Goal: Transaction & Acquisition: Purchase product/service

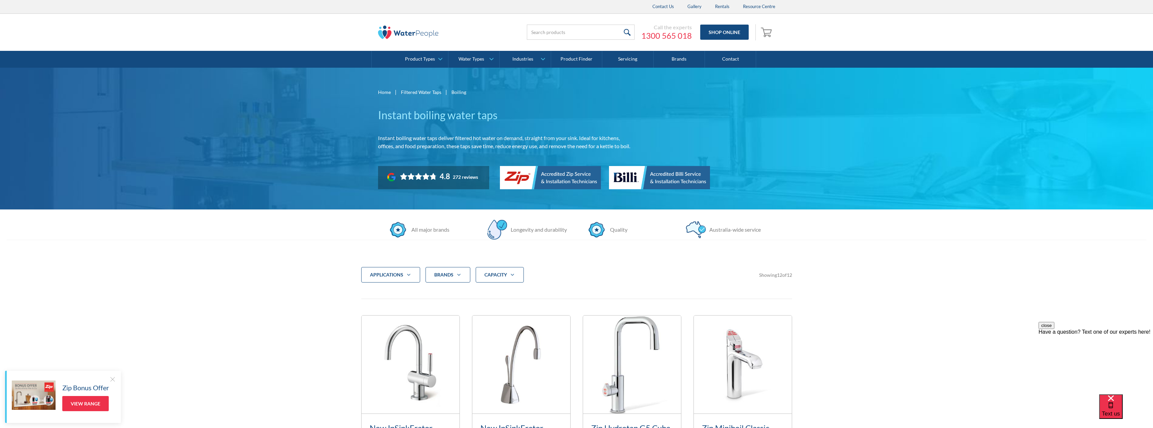
click at [401, 274] on div "applications" at bounding box center [386, 274] width 33 height 7
click at [372, 294] on div "Filter 5" at bounding box center [371, 295] width 6 height 6
click at [375, 294] on input "Commercial" at bounding box center [377, 293] width 4 height 4
checkbox input "true"
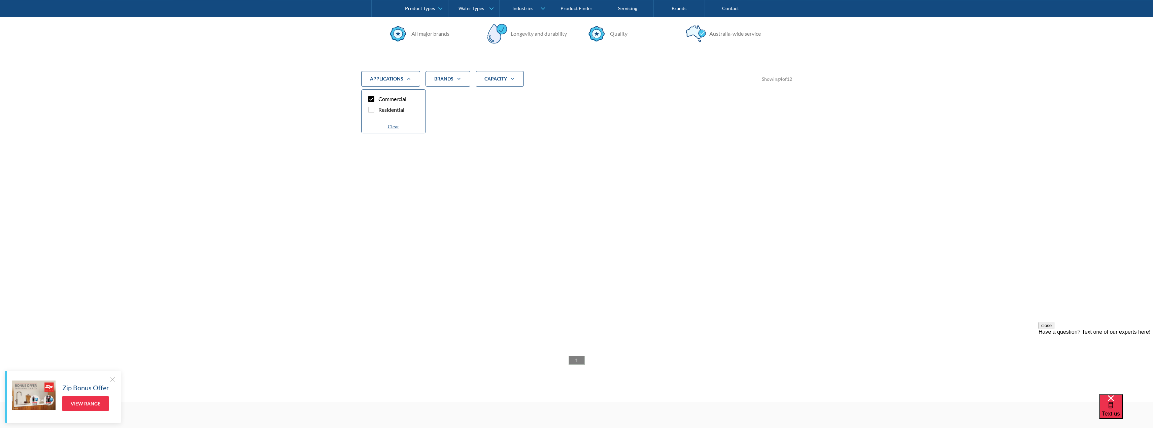
scroll to position [240, 0]
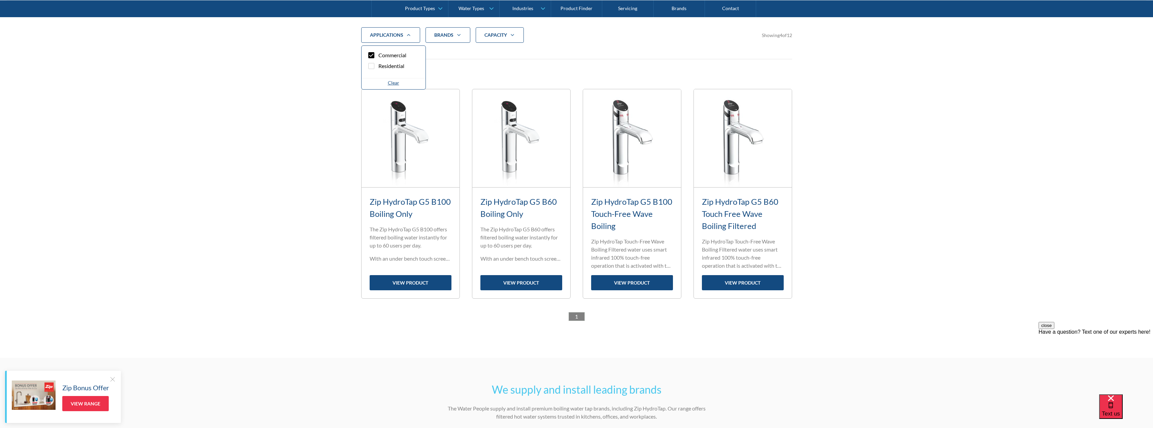
click at [615, 214] on link "Zip HydroTap G5 B100 Touch-Free Wave Boiling" at bounding box center [631, 214] width 81 height 34
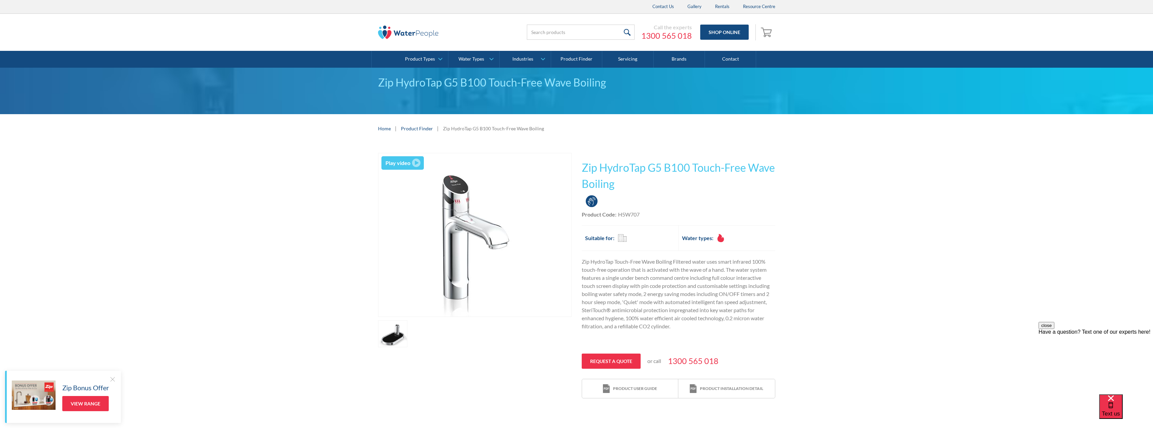
click at [454, 244] on img "open lightbox" at bounding box center [474, 234] width 163 height 163
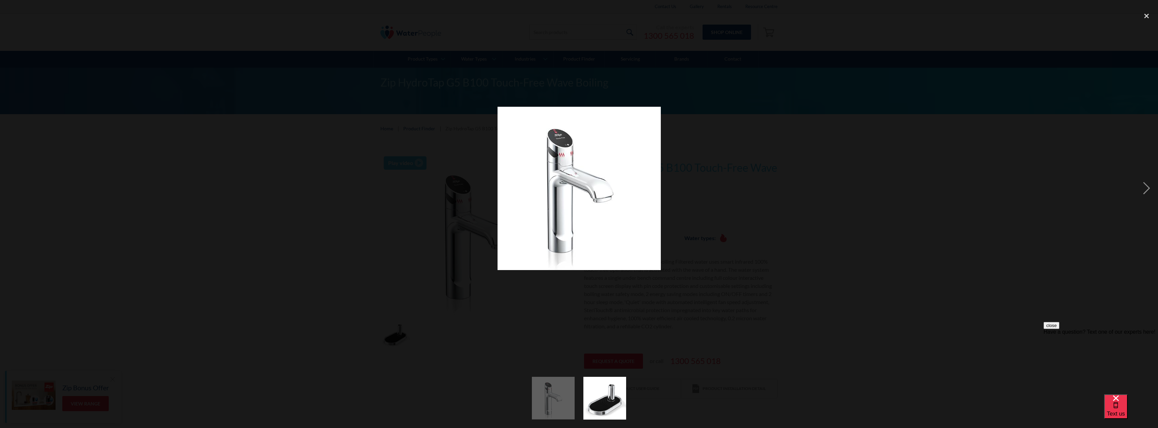
click at [524, 235] on img at bounding box center [579, 188] width 163 height 163
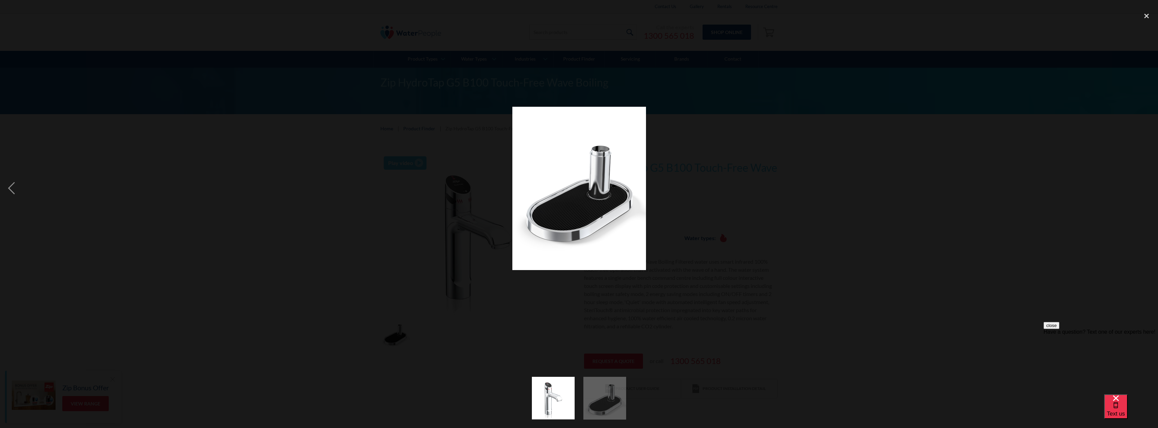
click at [402, 164] on div at bounding box center [579, 188] width 1158 height 360
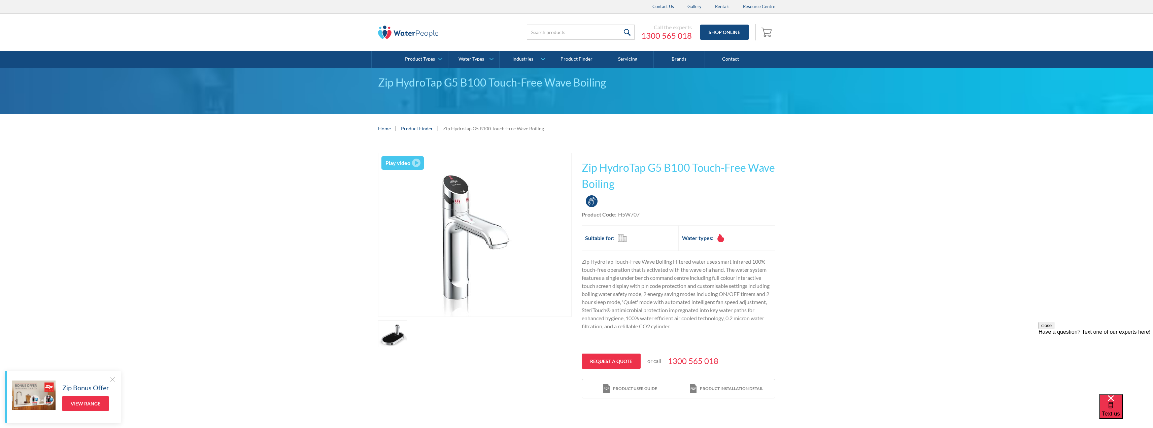
click at [396, 164] on div "Play video" at bounding box center [397, 163] width 25 height 8
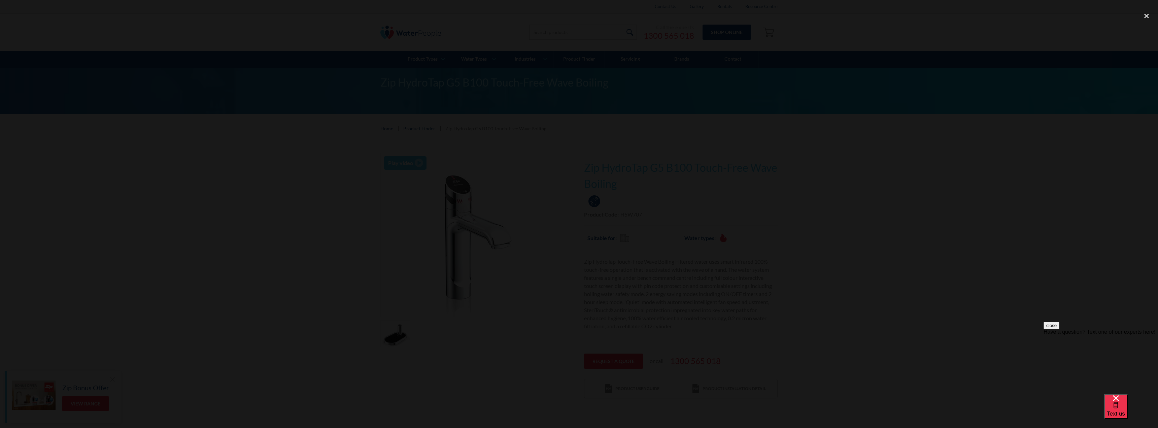
click at [809, 195] on div at bounding box center [579, 213] width 1158 height 411
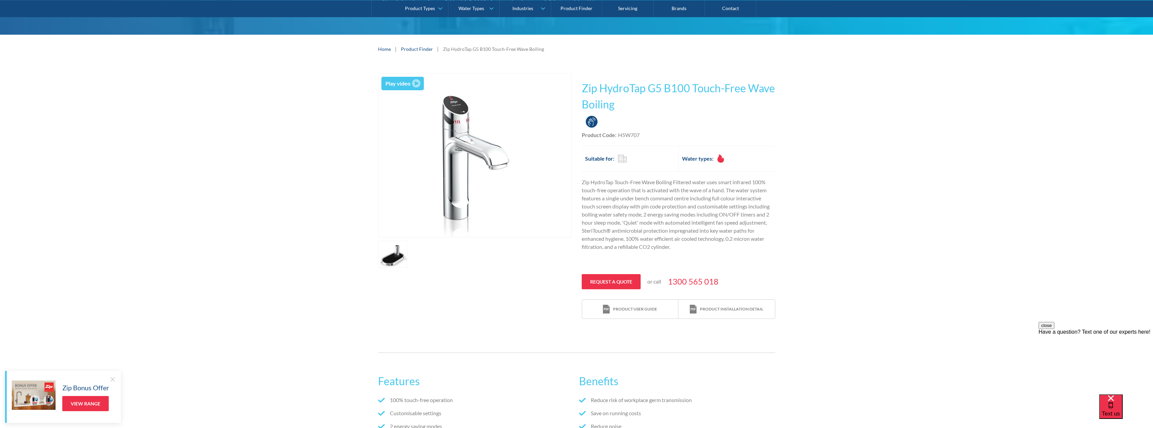
scroll to position [67, 0]
